Goal: Task Accomplishment & Management: Use online tool/utility

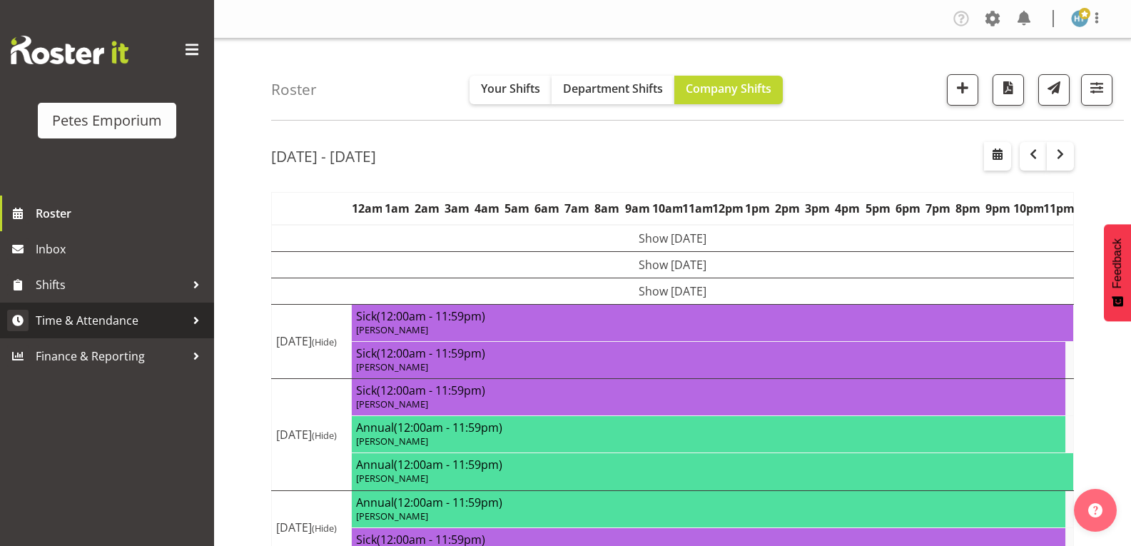
click at [119, 325] on span "Time & Attendance" at bounding box center [111, 320] width 150 height 21
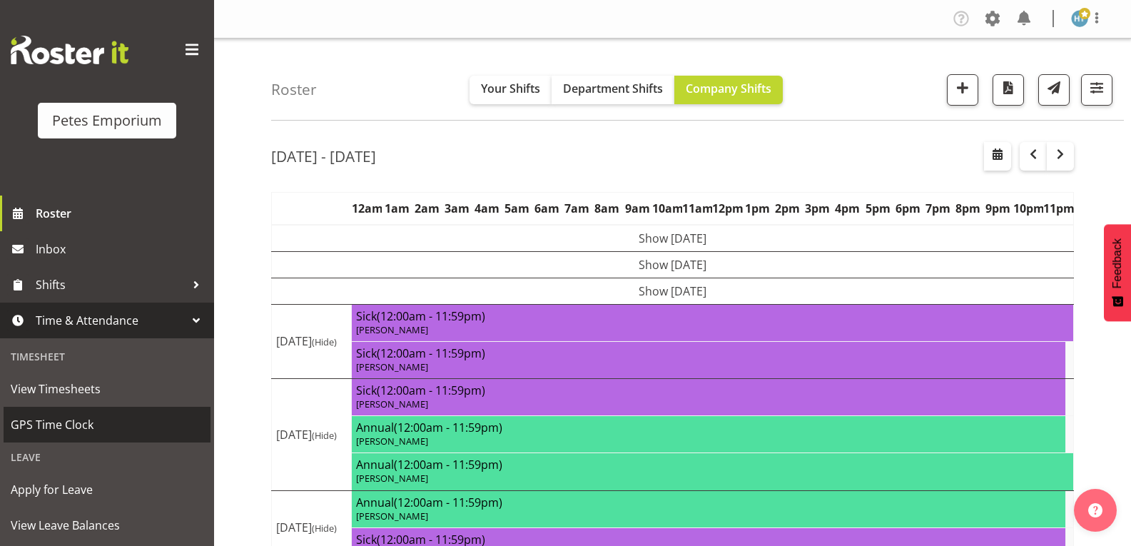
click at [76, 430] on span "GPS Time Clock" at bounding box center [107, 424] width 193 height 21
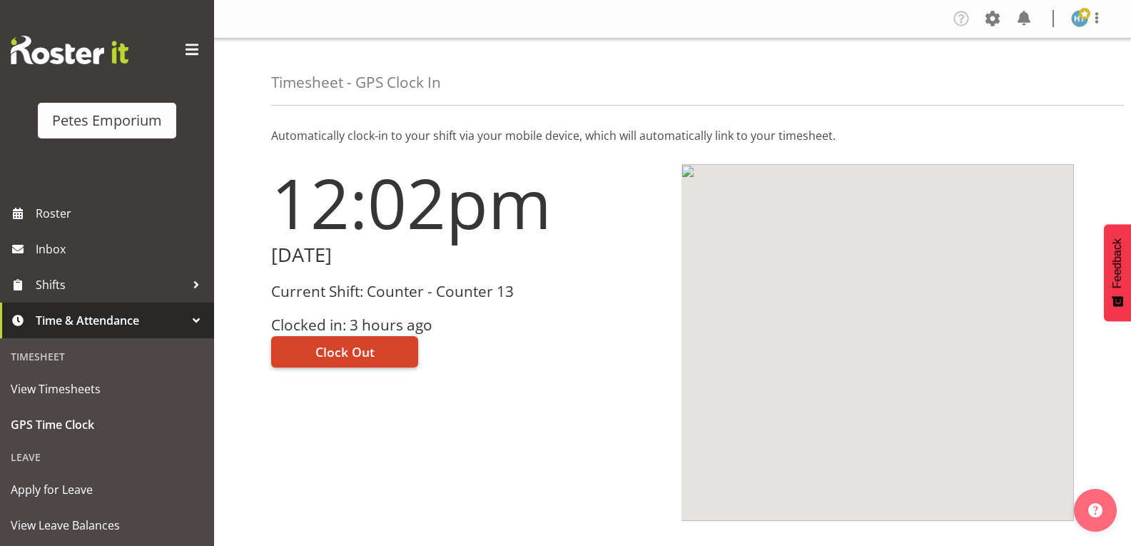
click at [377, 354] on button "Clock Out" at bounding box center [344, 351] width 147 height 31
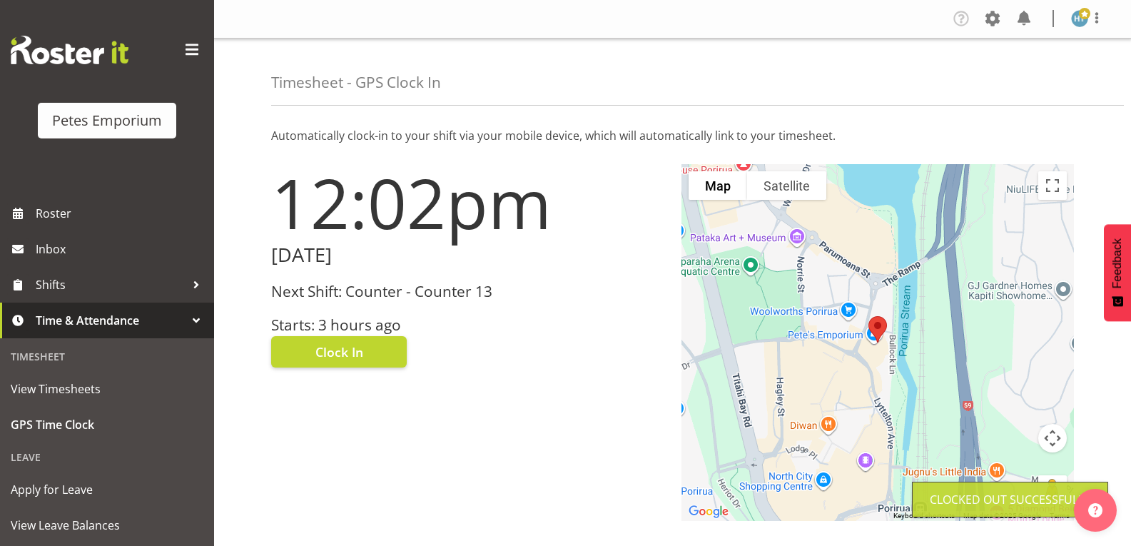
click at [1082, 24] on img at bounding box center [1079, 18] width 17 height 17
click at [1012, 79] on link "Log Out" at bounding box center [1037, 75] width 137 height 26
